Goal: Check status: Check status

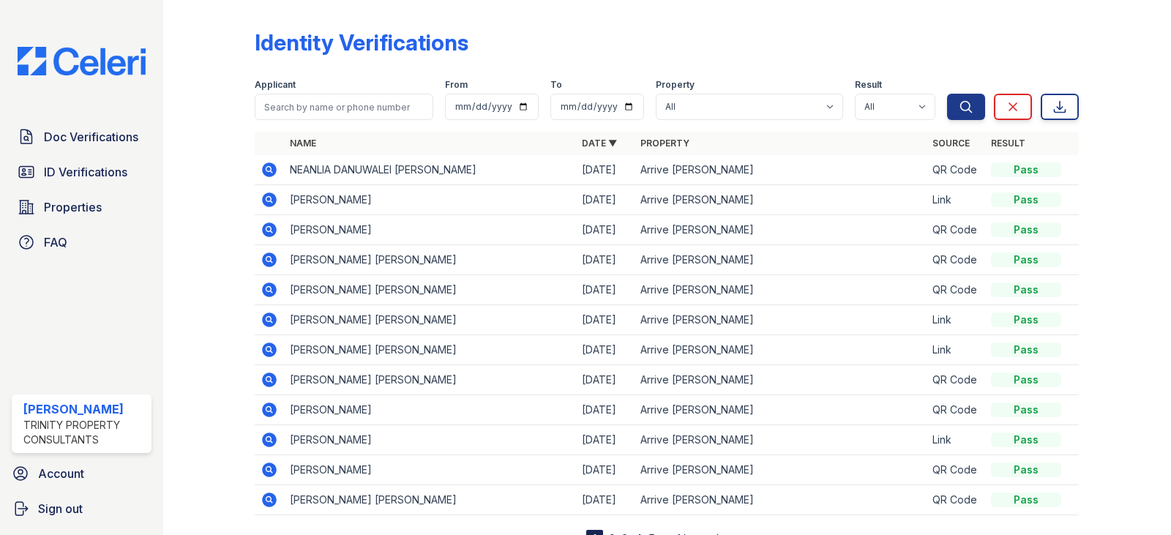
click at [269, 198] on icon at bounding box center [269, 199] width 4 height 4
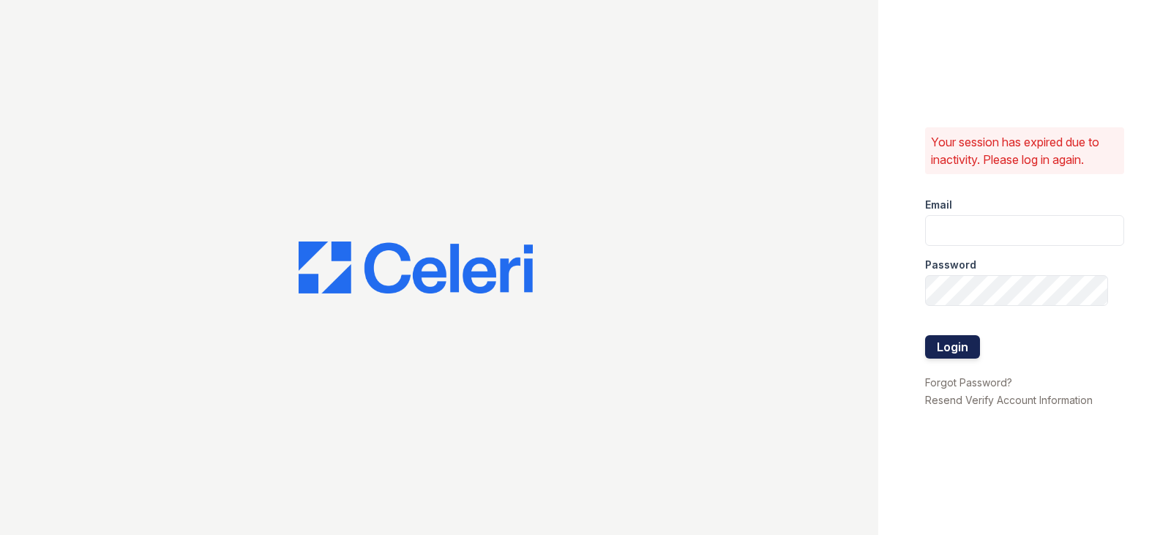
type input "gyeager@trinity-pm.com"
click at [950, 346] on button "Login" at bounding box center [952, 346] width 55 height 23
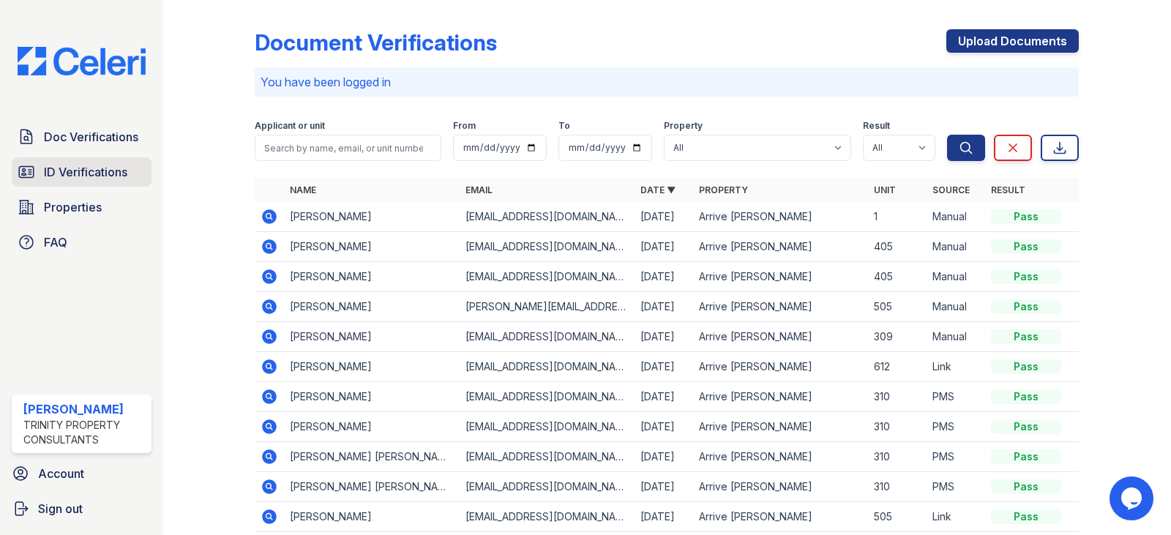
click at [89, 179] on span "ID Verifications" at bounding box center [85, 172] width 83 height 18
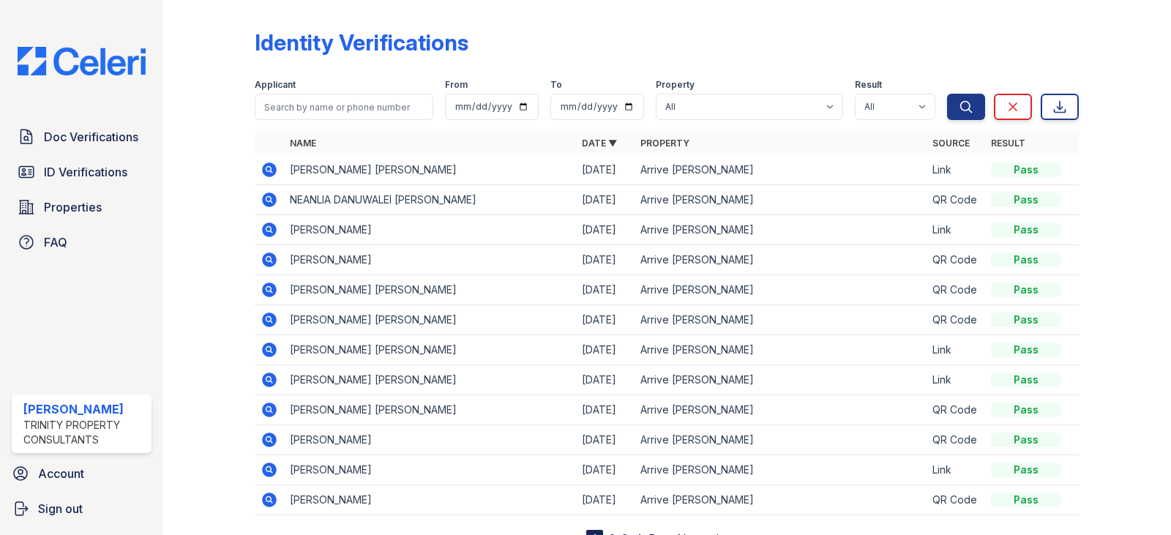
click at [267, 228] on icon at bounding box center [269, 229] width 4 height 4
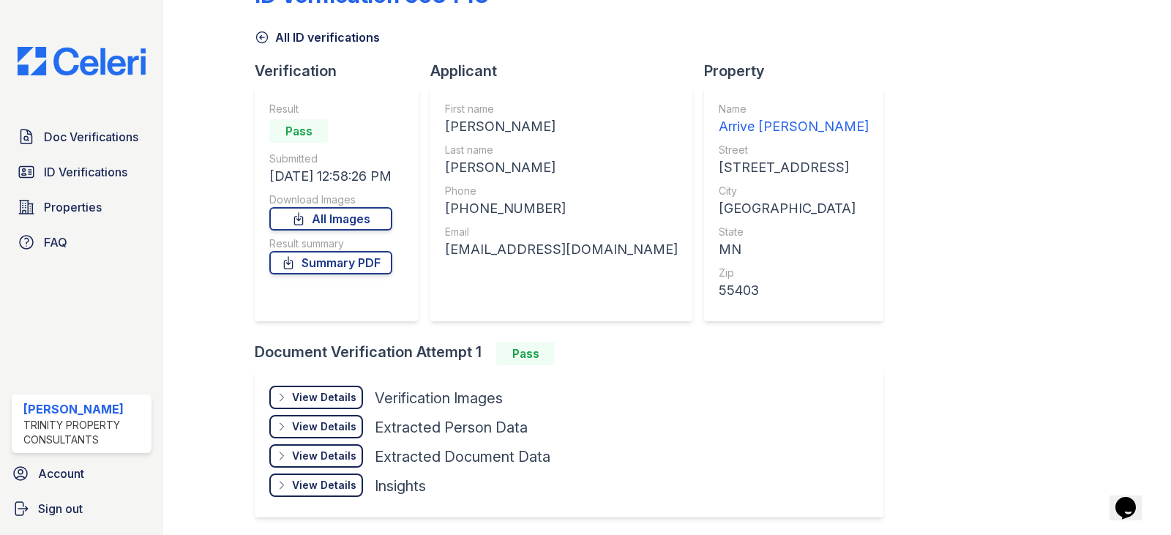
scroll to position [73, 0]
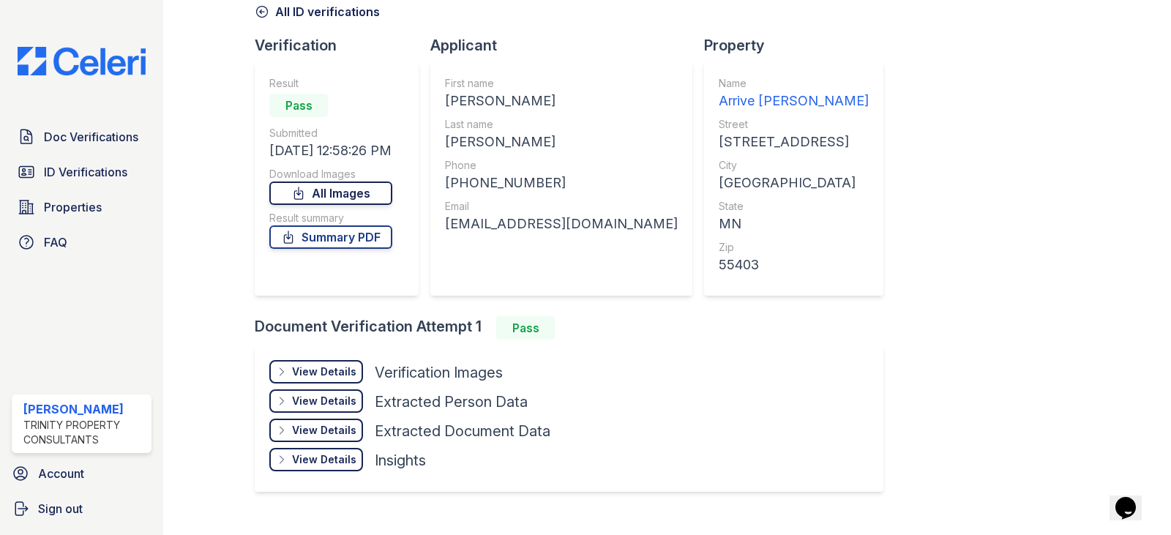
click at [359, 197] on link "All Images" at bounding box center [330, 193] width 123 height 23
click at [343, 373] on div "View Details" at bounding box center [324, 372] width 64 height 15
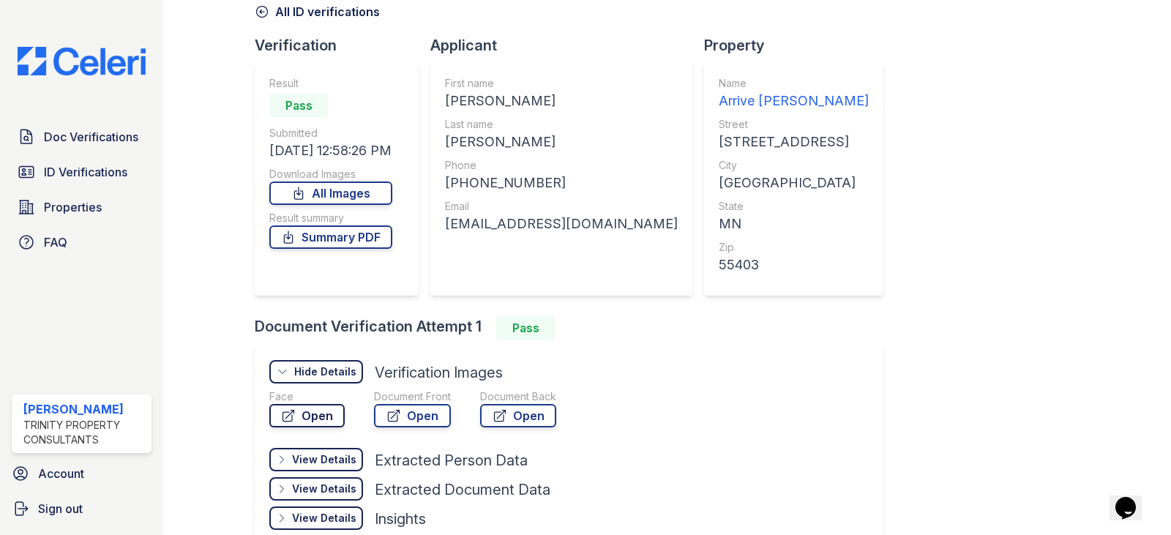
click at [323, 416] on link "Open" at bounding box center [306, 415] width 75 height 23
click at [416, 416] on link "Open" at bounding box center [412, 415] width 77 height 23
click at [518, 416] on link "Open" at bounding box center [518, 415] width 76 height 23
